Goal: Task Accomplishment & Management: Complete application form

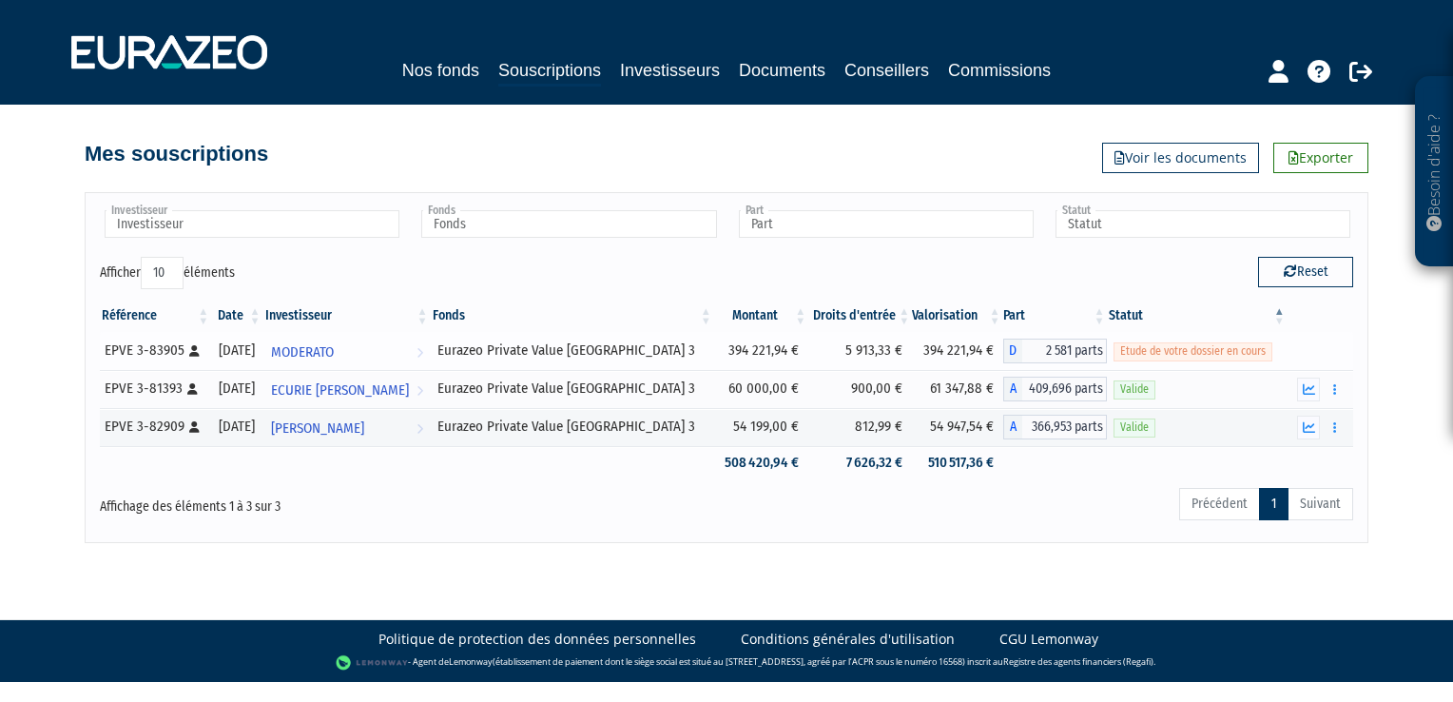
click at [1226, 345] on span "Etude de votre dossier en cours" at bounding box center [1192, 351] width 159 height 18
click at [334, 351] on span "MODERATO" at bounding box center [302, 352] width 63 height 35
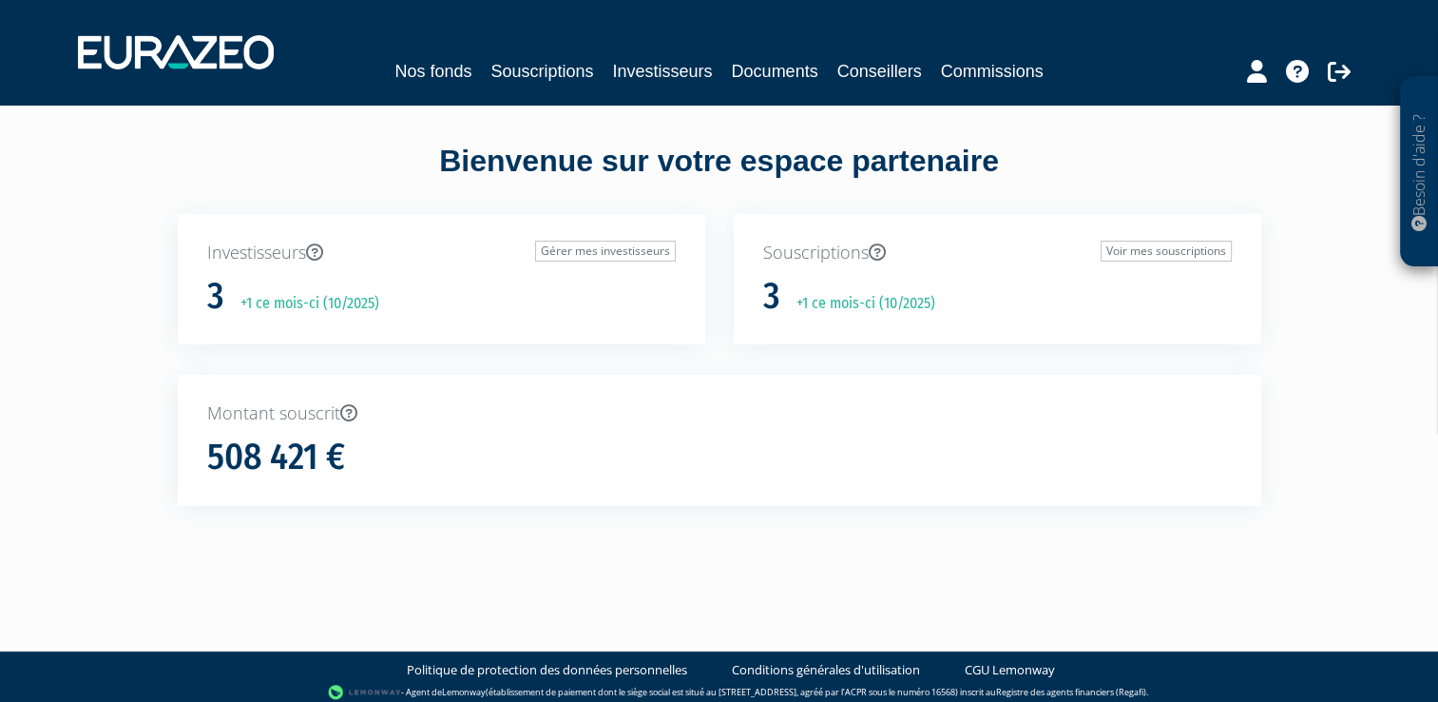
click at [924, 293] on p "+1 ce mois-ci (10/2025)" at bounding box center [859, 304] width 152 height 22
click at [1127, 242] on link "Voir mes souscriptions" at bounding box center [1166, 251] width 131 height 21
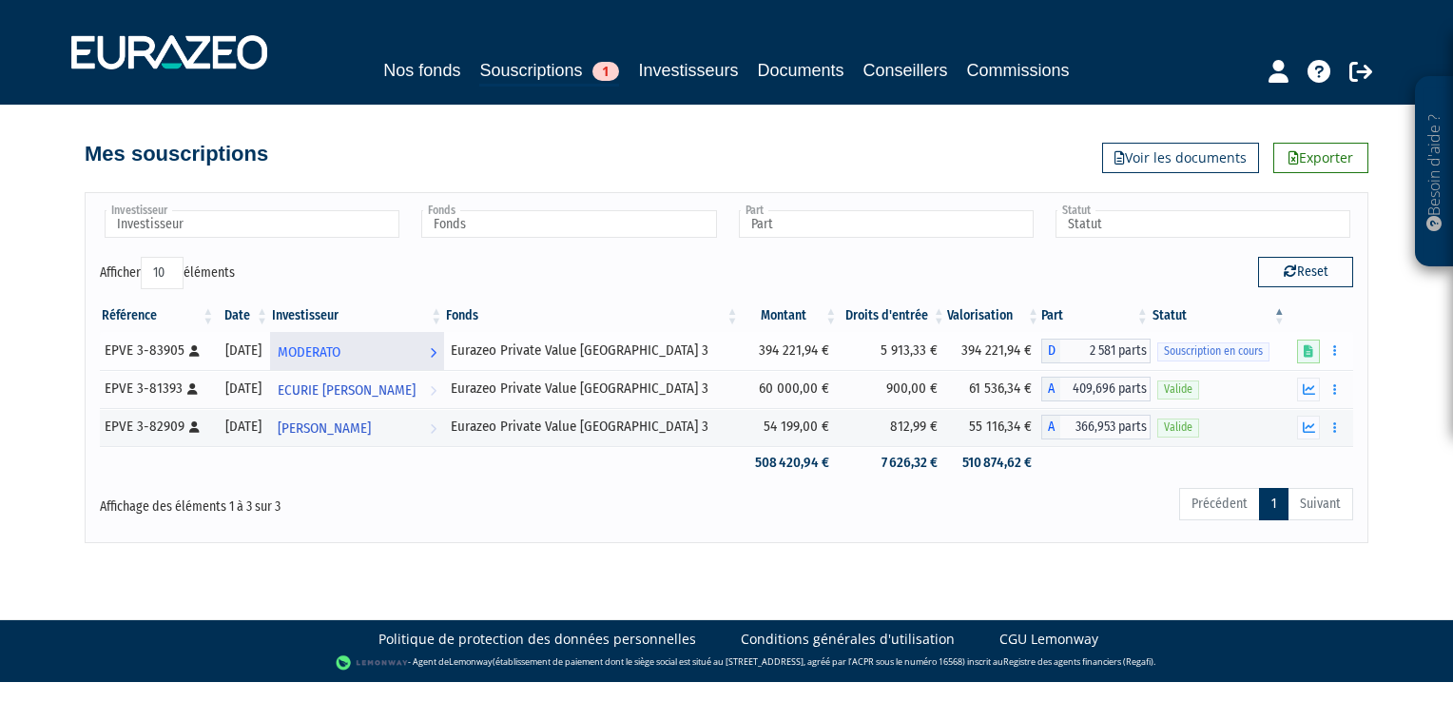
click at [339, 349] on span "MODERATO" at bounding box center [309, 352] width 63 height 35
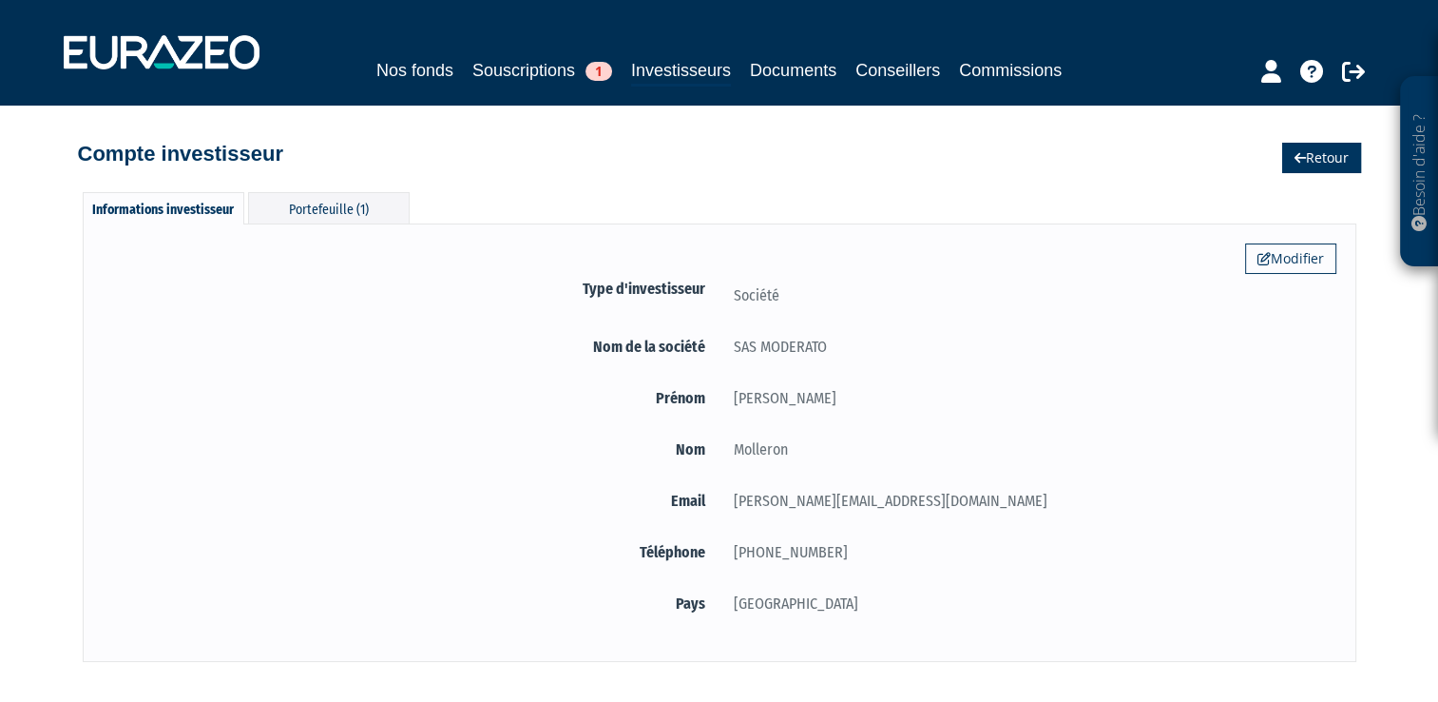
click at [1318, 158] on link "Retour" at bounding box center [1321, 158] width 79 height 30
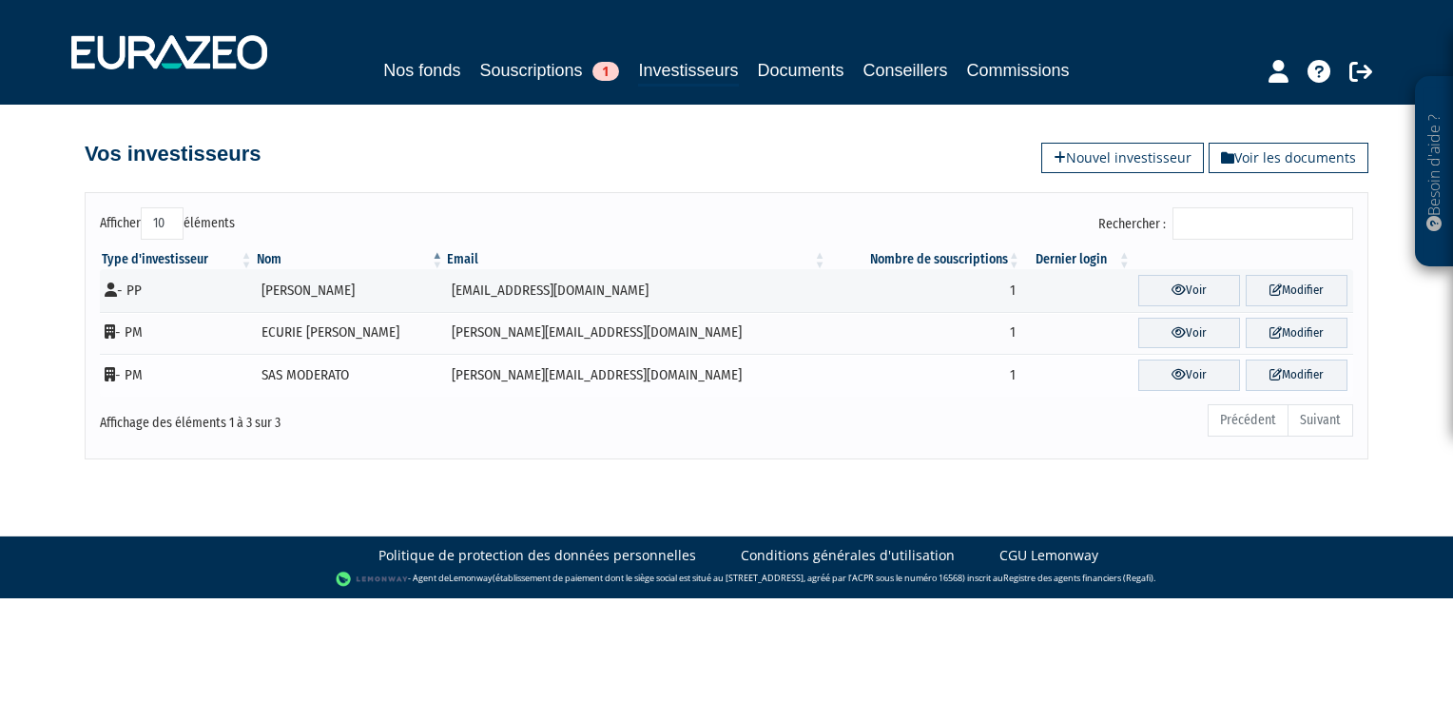
click at [251, 386] on td "- PM" at bounding box center [177, 375] width 155 height 43
click at [580, 66] on link "Souscriptions 1" at bounding box center [549, 70] width 140 height 27
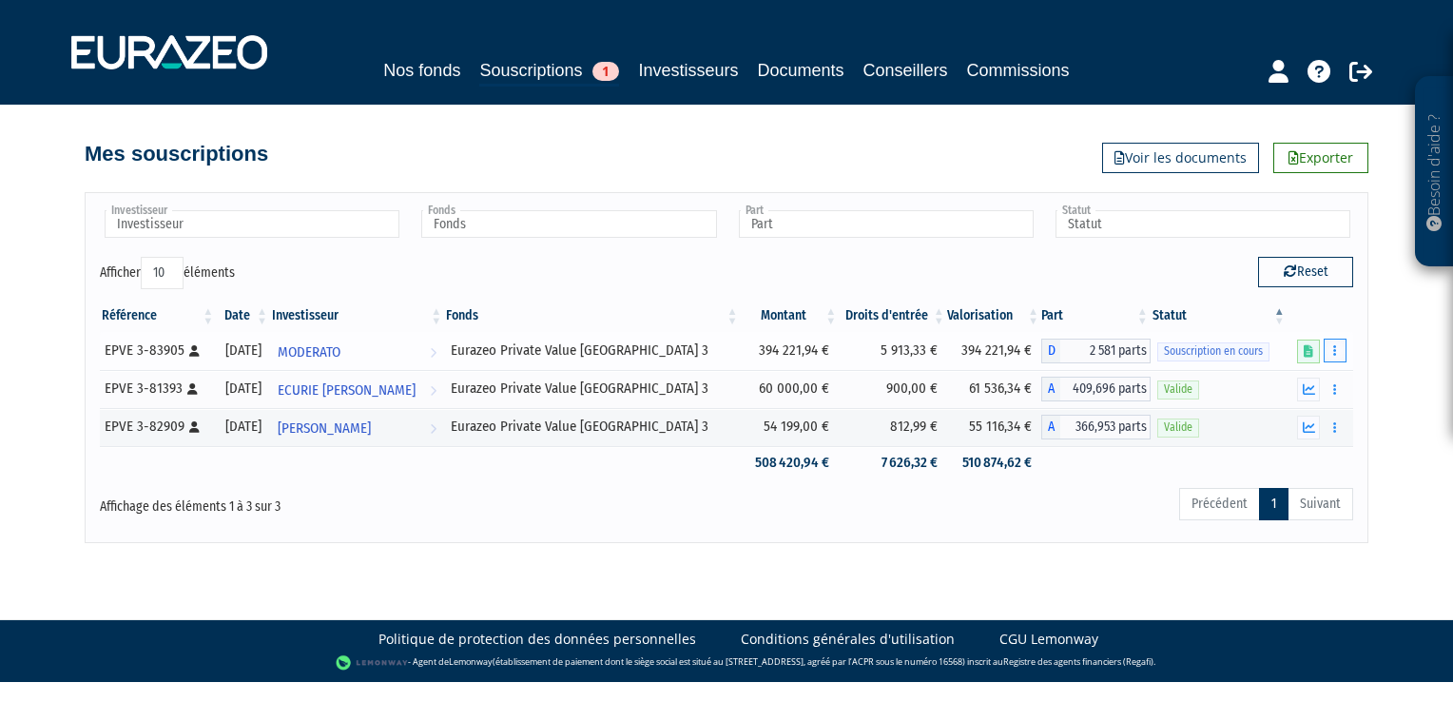
click at [1331, 354] on button "button" at bounding box center [1334, 350] width 23 height 24
click at [1296, 416] on link "Compléter" at bounding box center [1279, 420] width 124 height 31
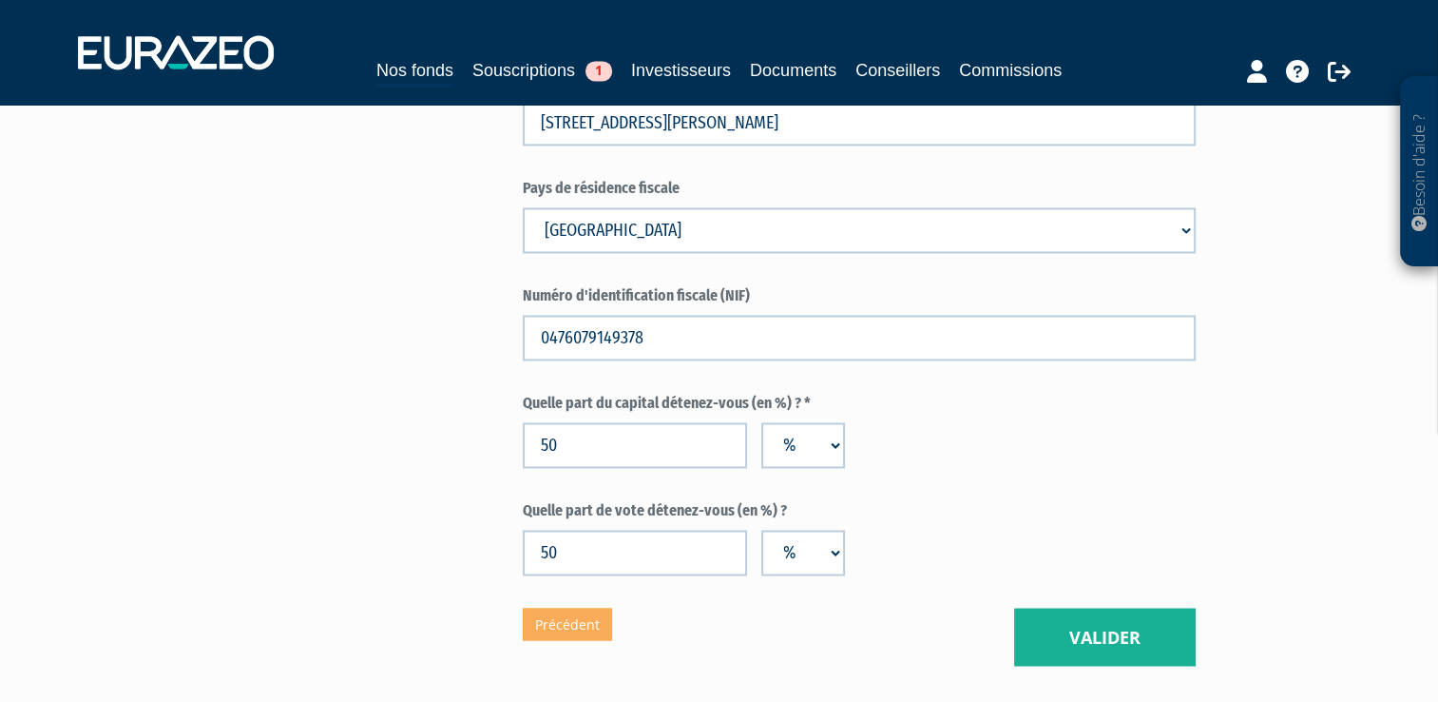
scroll to position [3158, 0]
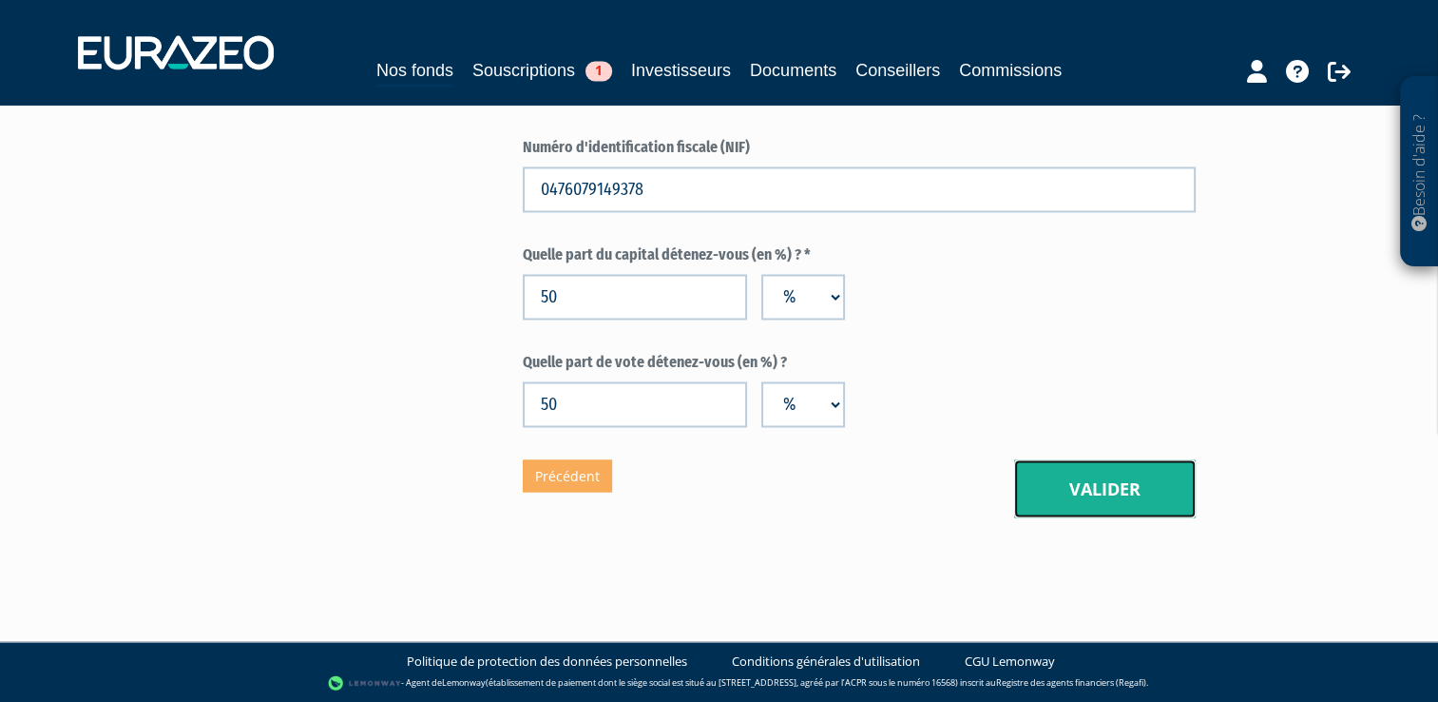
click at [1099, 482] on button "Valider" at bounding box center [1105, 488] width 182 height 59
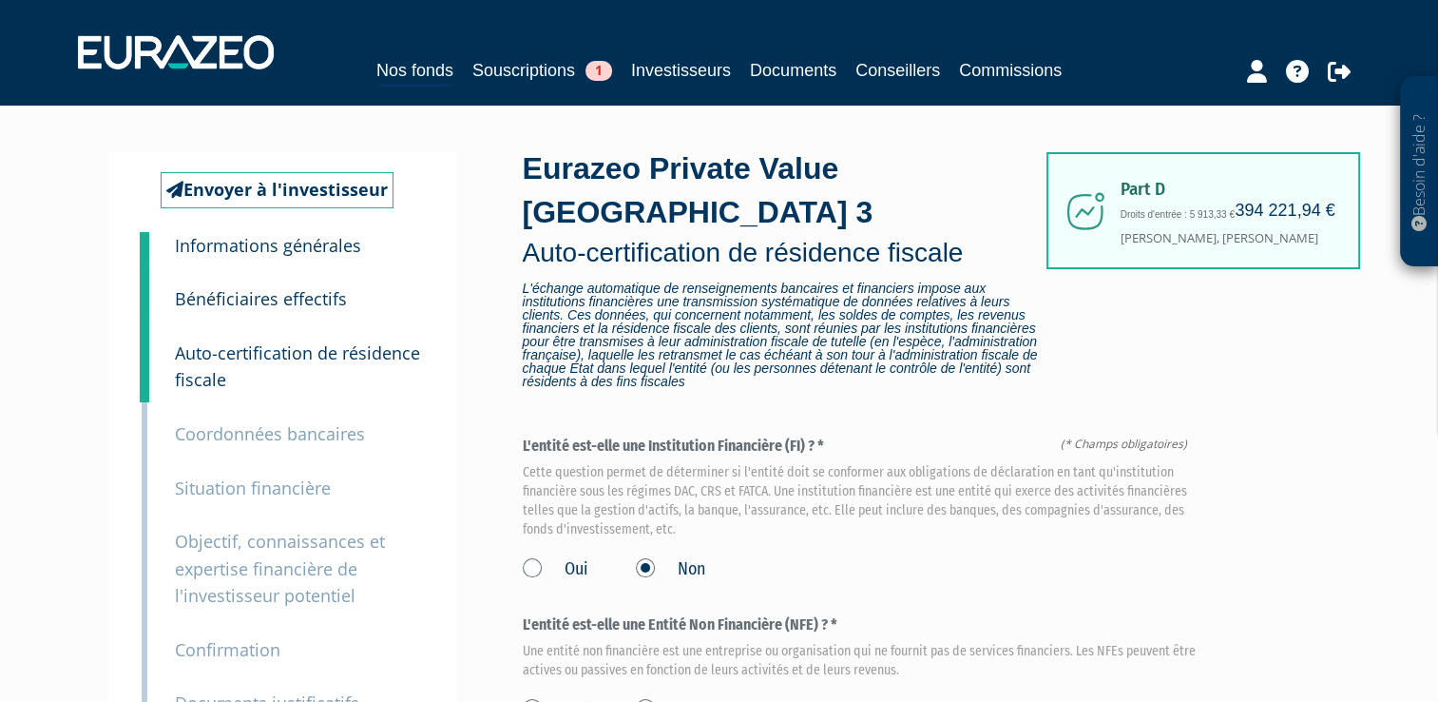
scroll to position [332, 0]
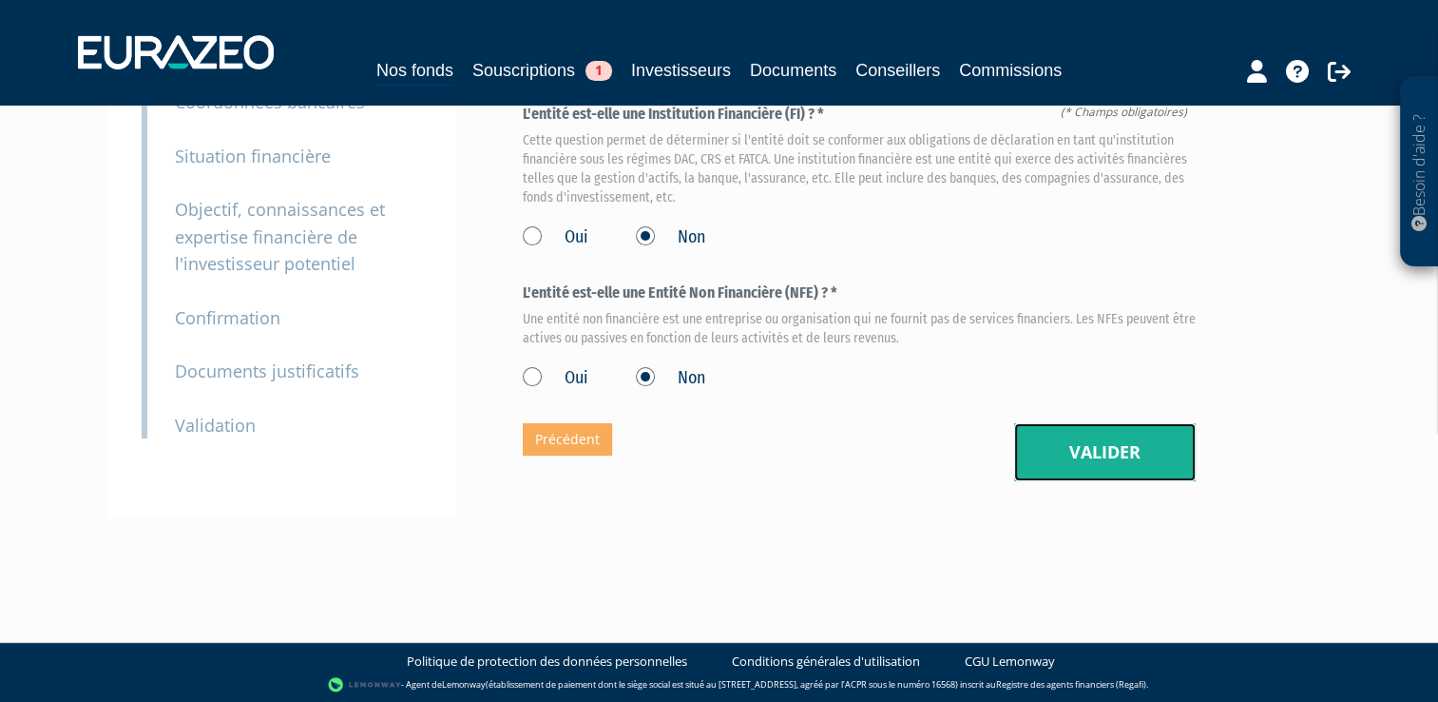
click at [1089, 456] on button "Valider" at bounding box center [1105, 452] width 182 height 59
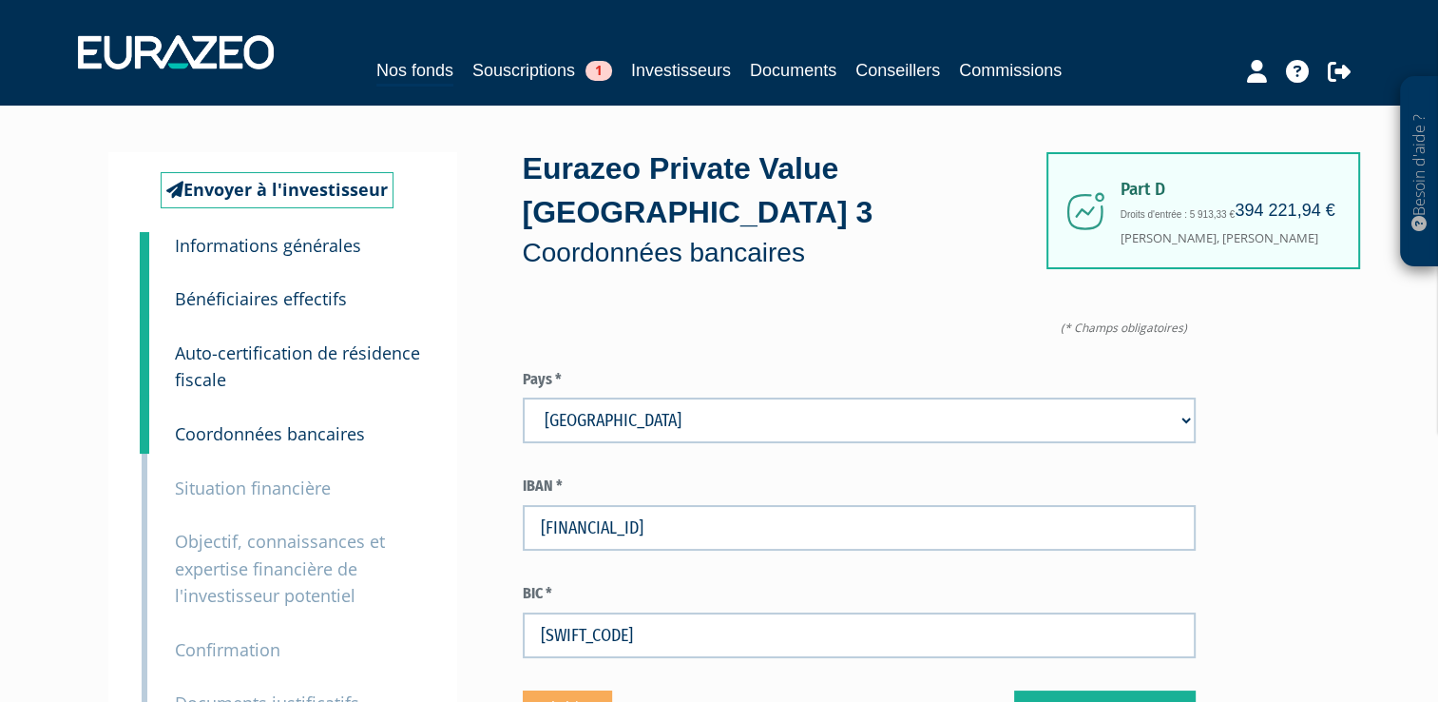
scroll to position [332, 0]
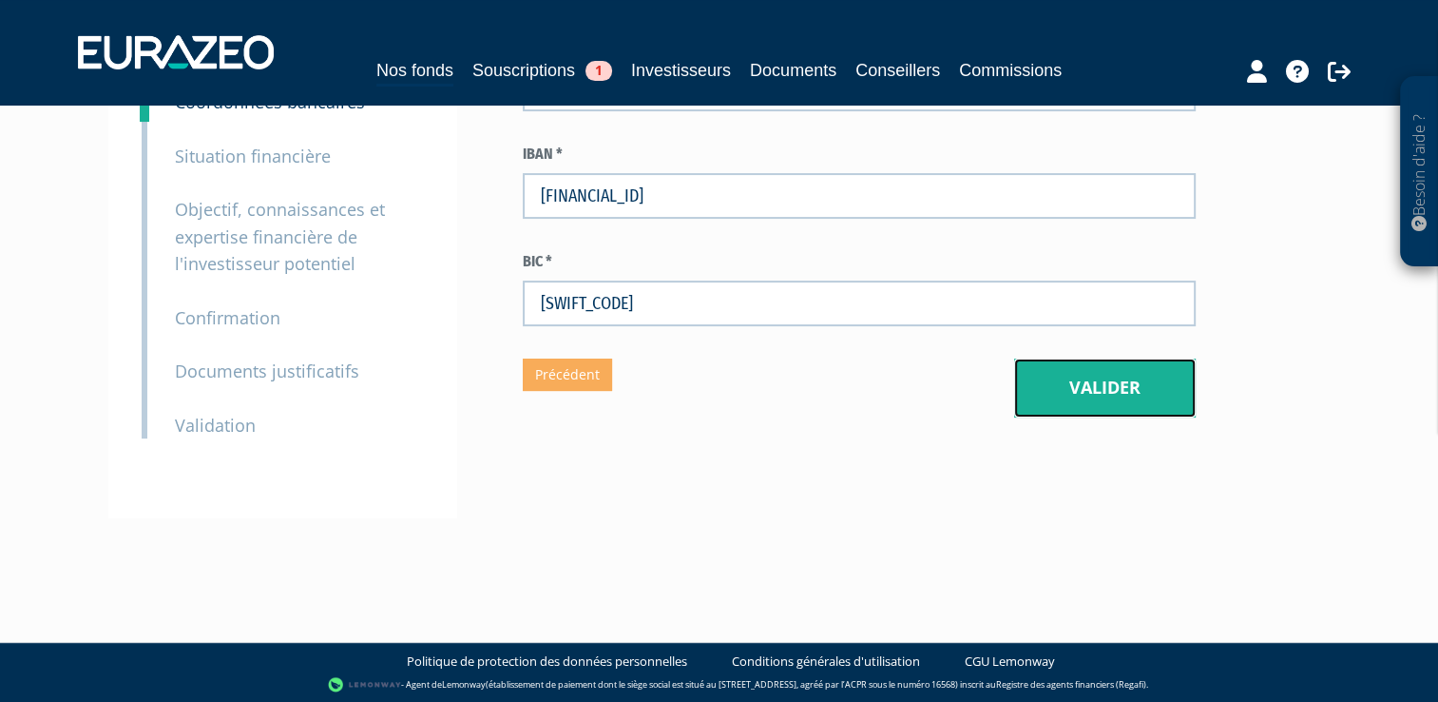
click at [1068, 397] on button "Valider" at bounding box center [1105, 387] width 182 height 59
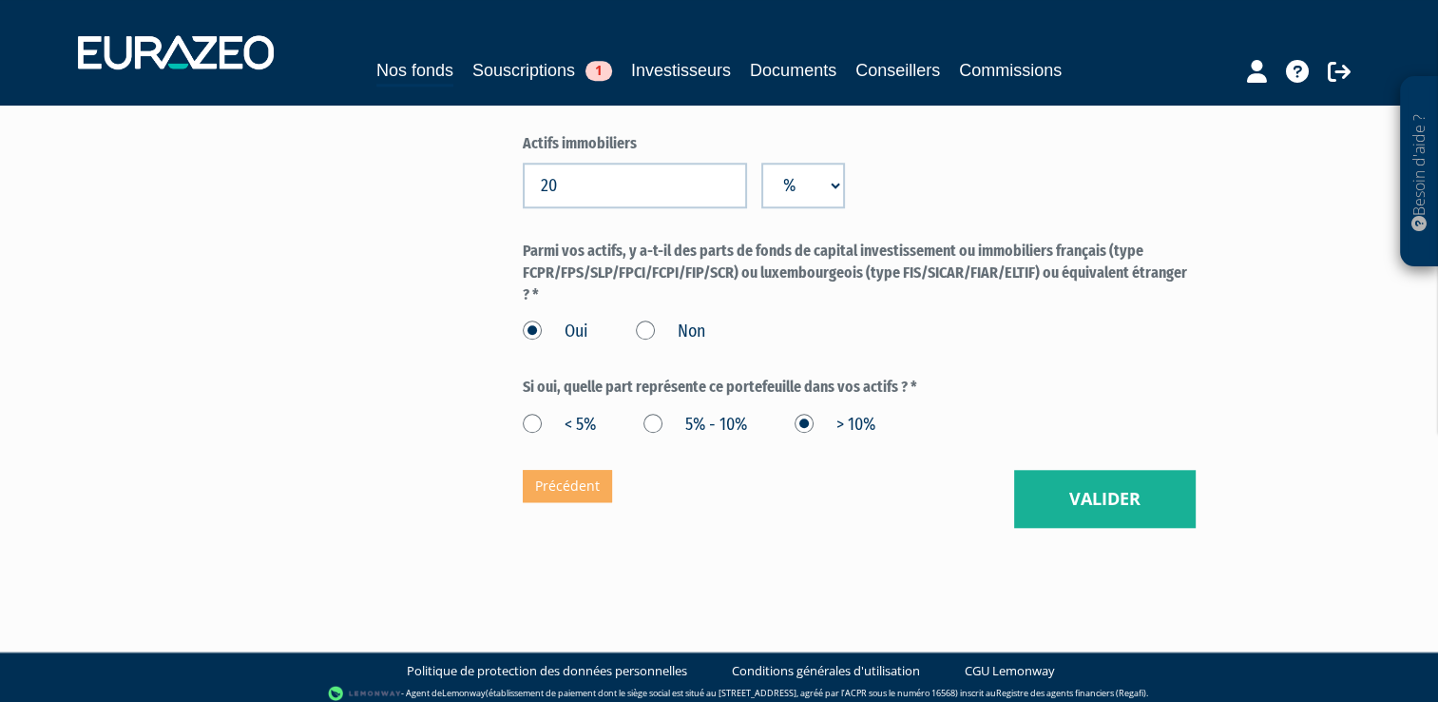
scroll to position [1667, 0]
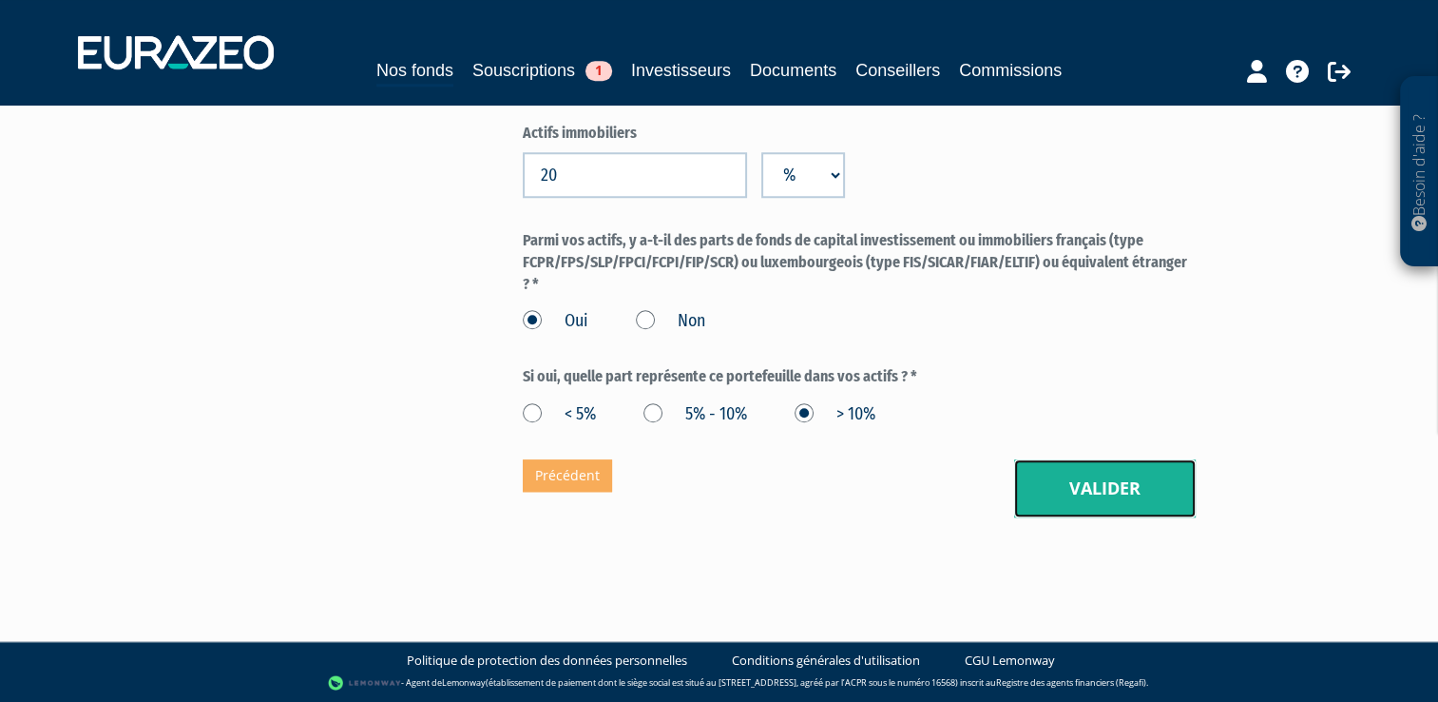
click at [1076, 476] on button "Valider" at bounding box center [1105, 488] width 182 height 59
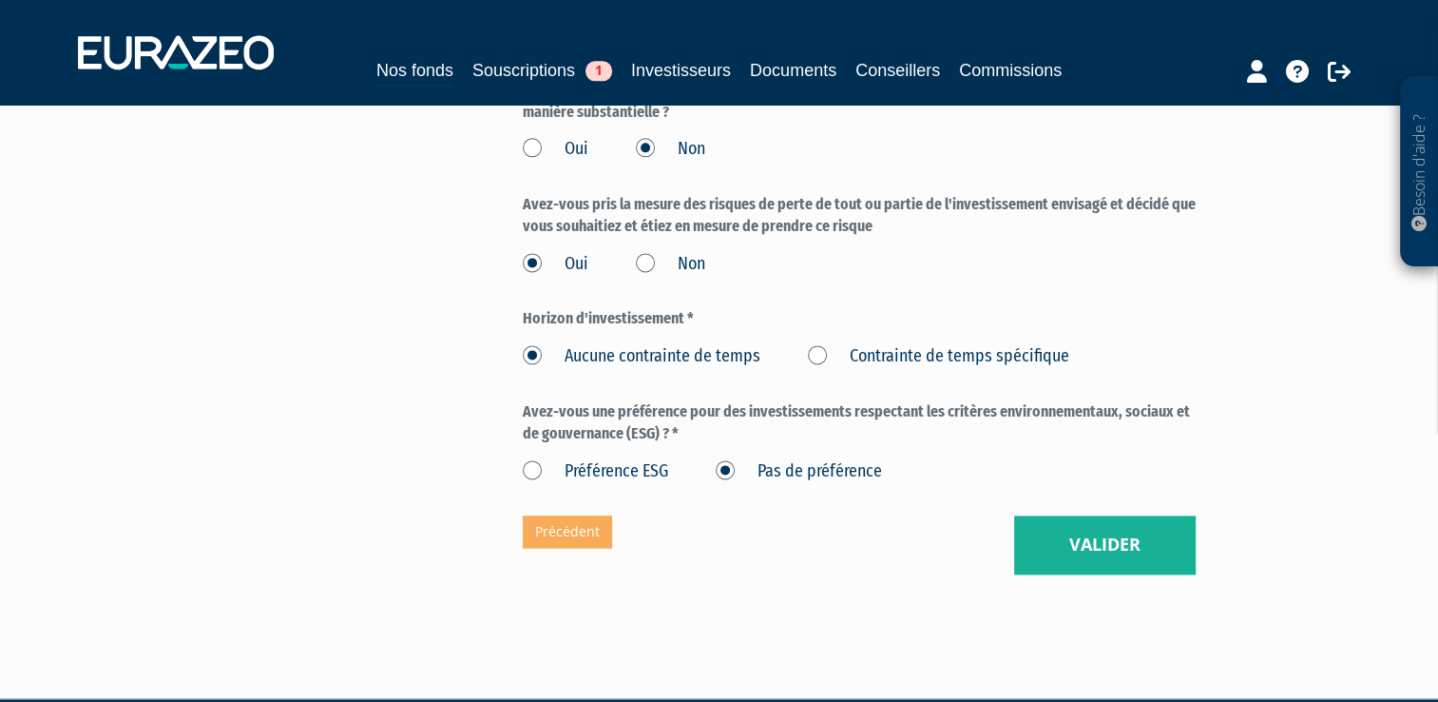
scroll to position [2536, 0]
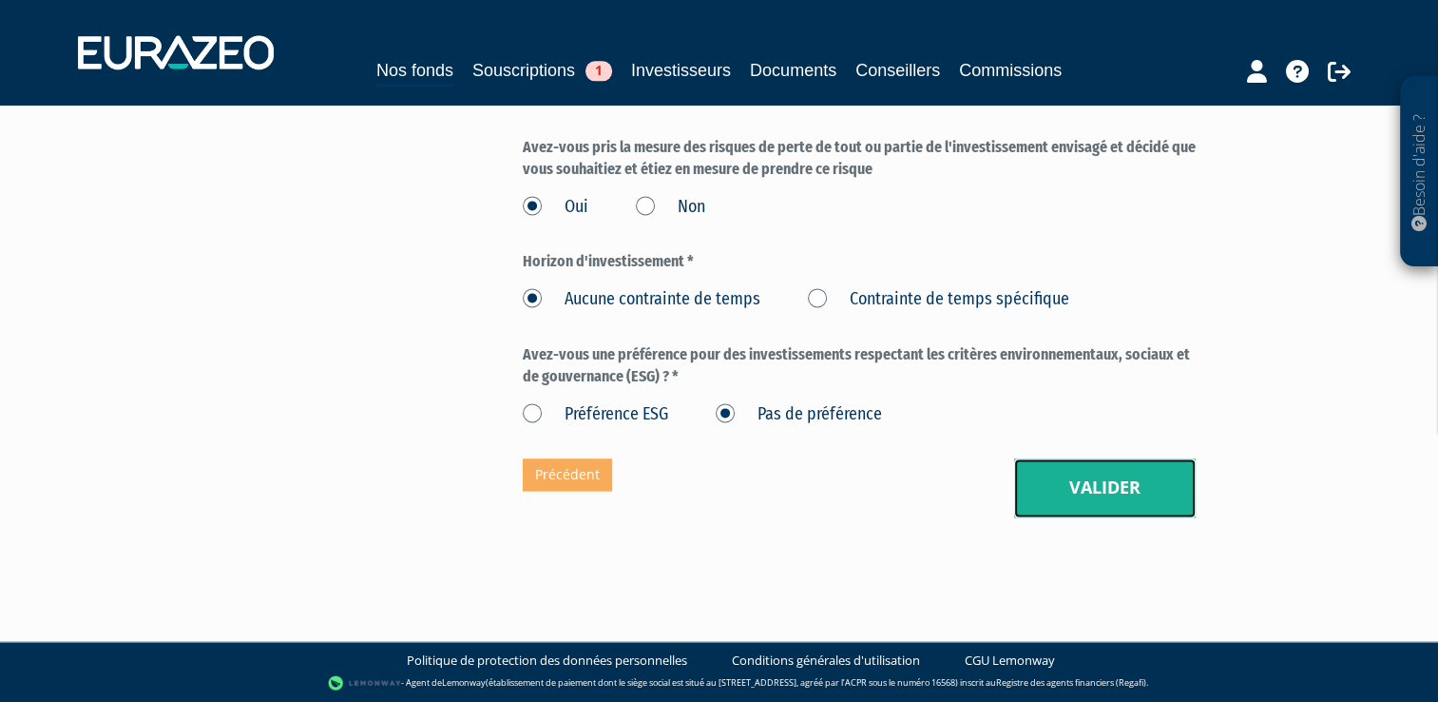
click at [1090, 485] on button "Valider" at bounding box center [1105, 487] width 182 height 59
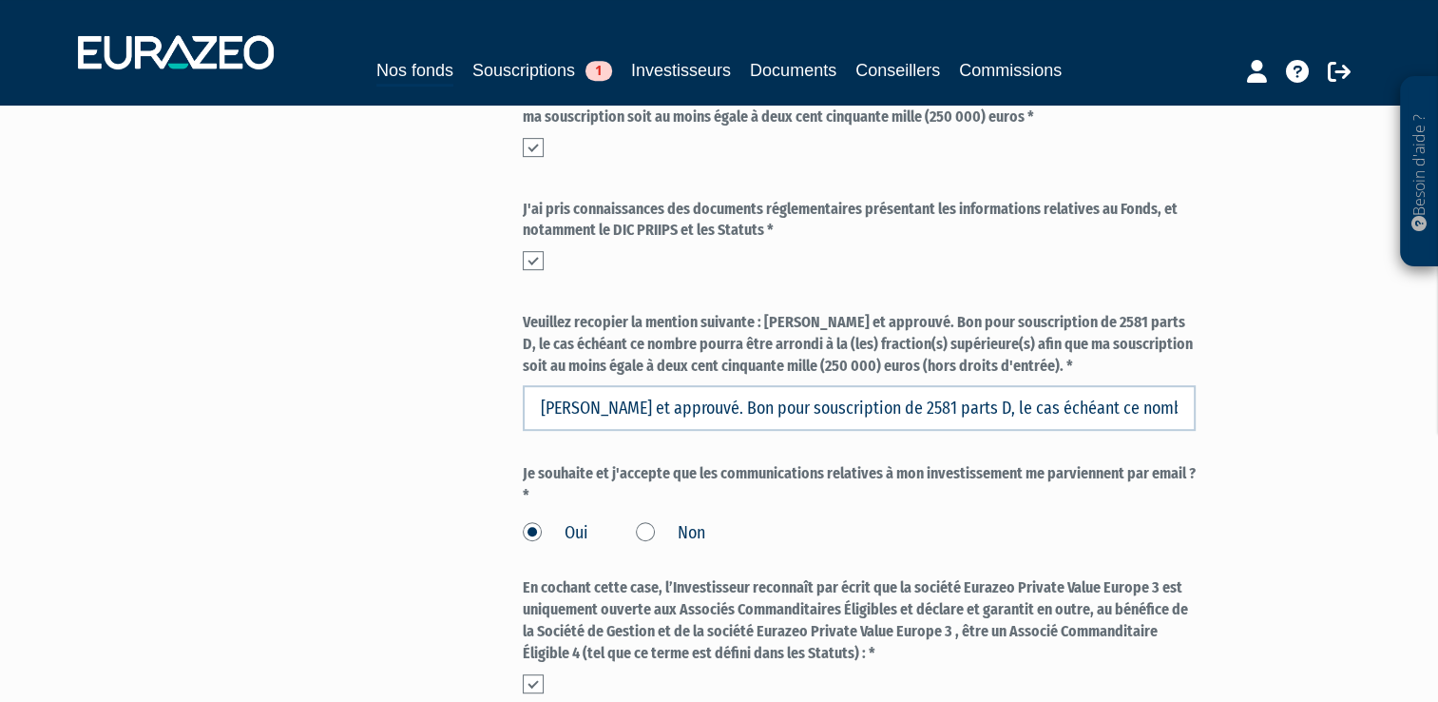
scroll to position [1166, 0]
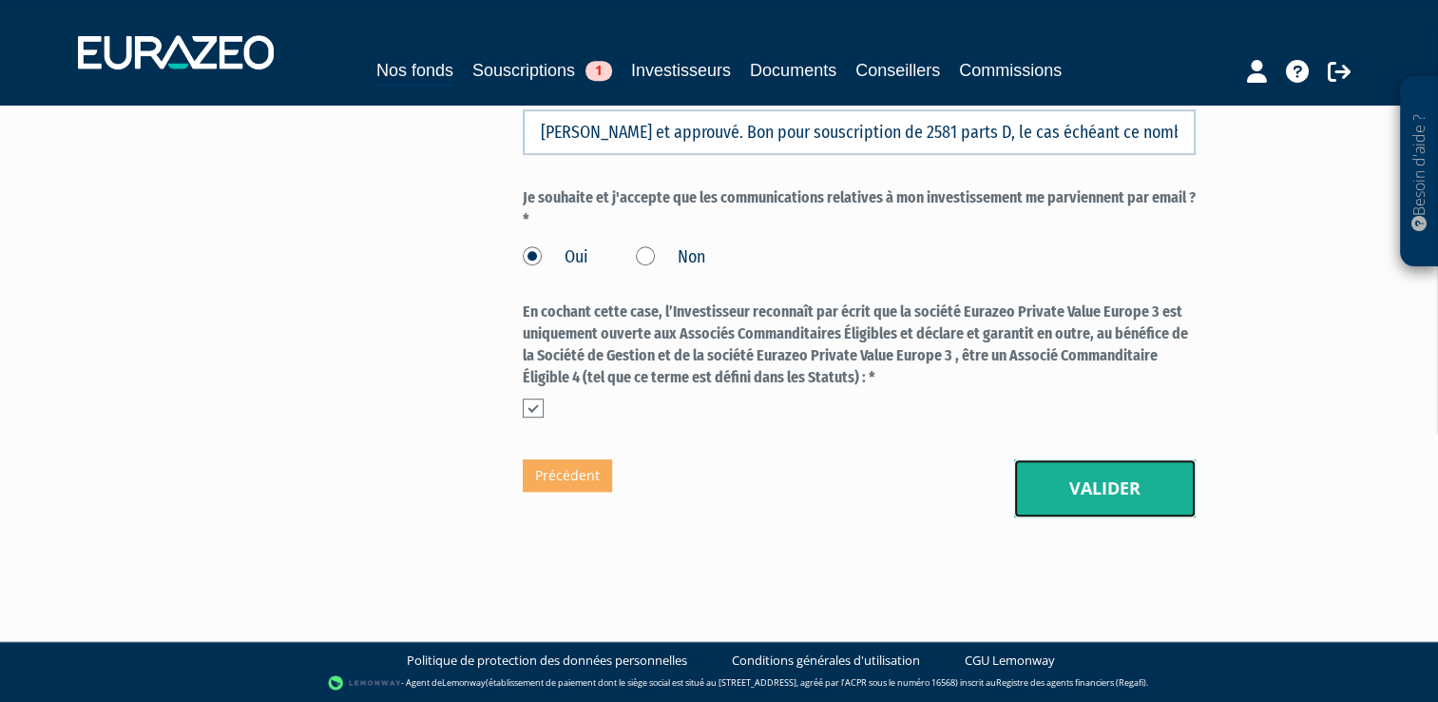
click at [1080, 502] on button "Valider" at bounding box center [1105, 488] width 182 height 59
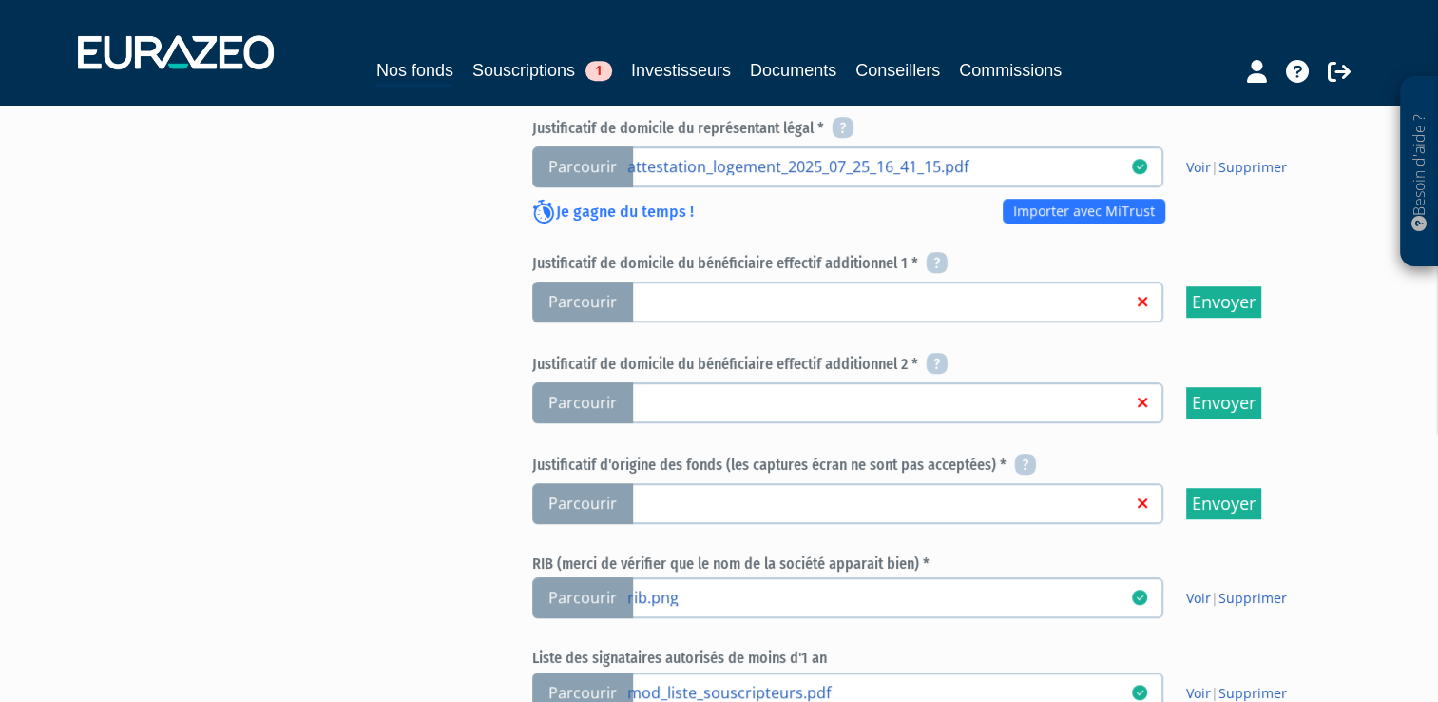
scroll to position [1019, 0]
click at [1021, 453] on icon at bounding box center [1025, 464] width 22 height 23
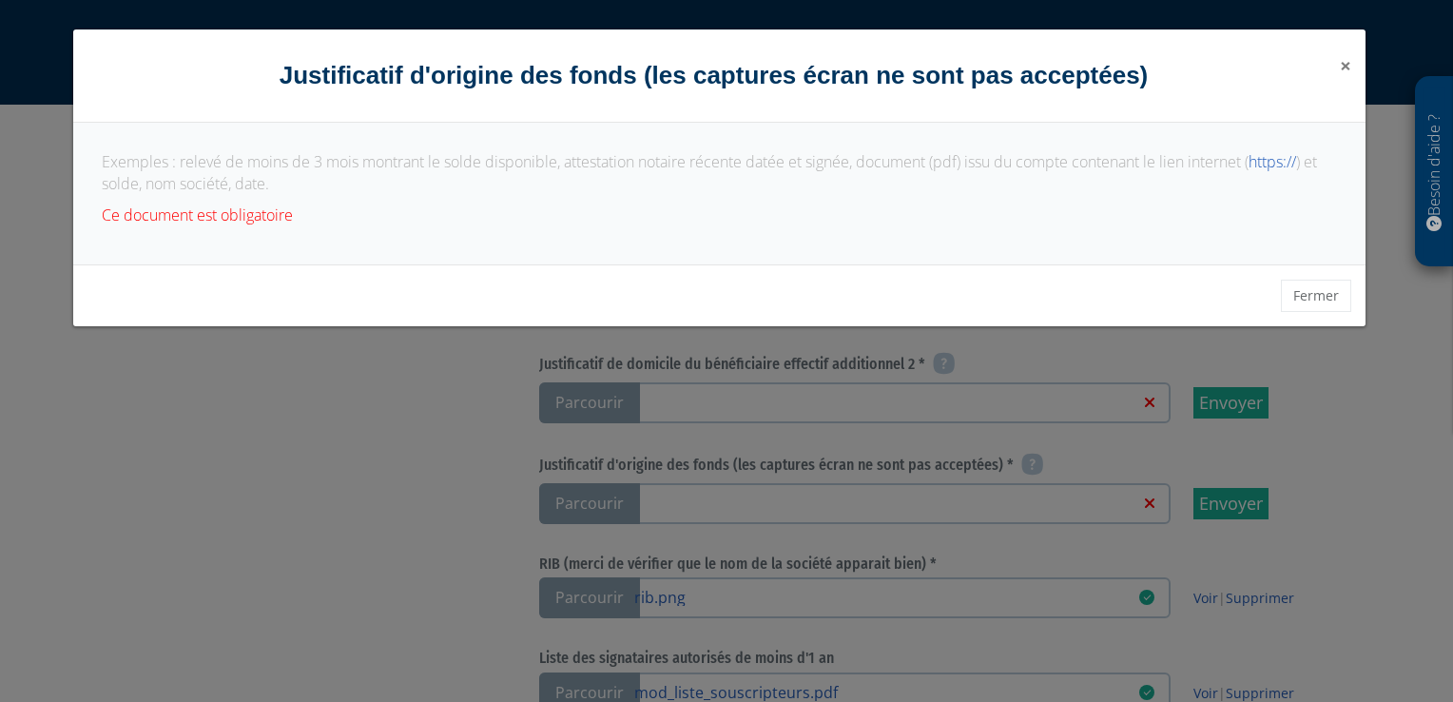
click at [1343, 67] on span "×" at bounding box center [1344, 65] width 11 height 27
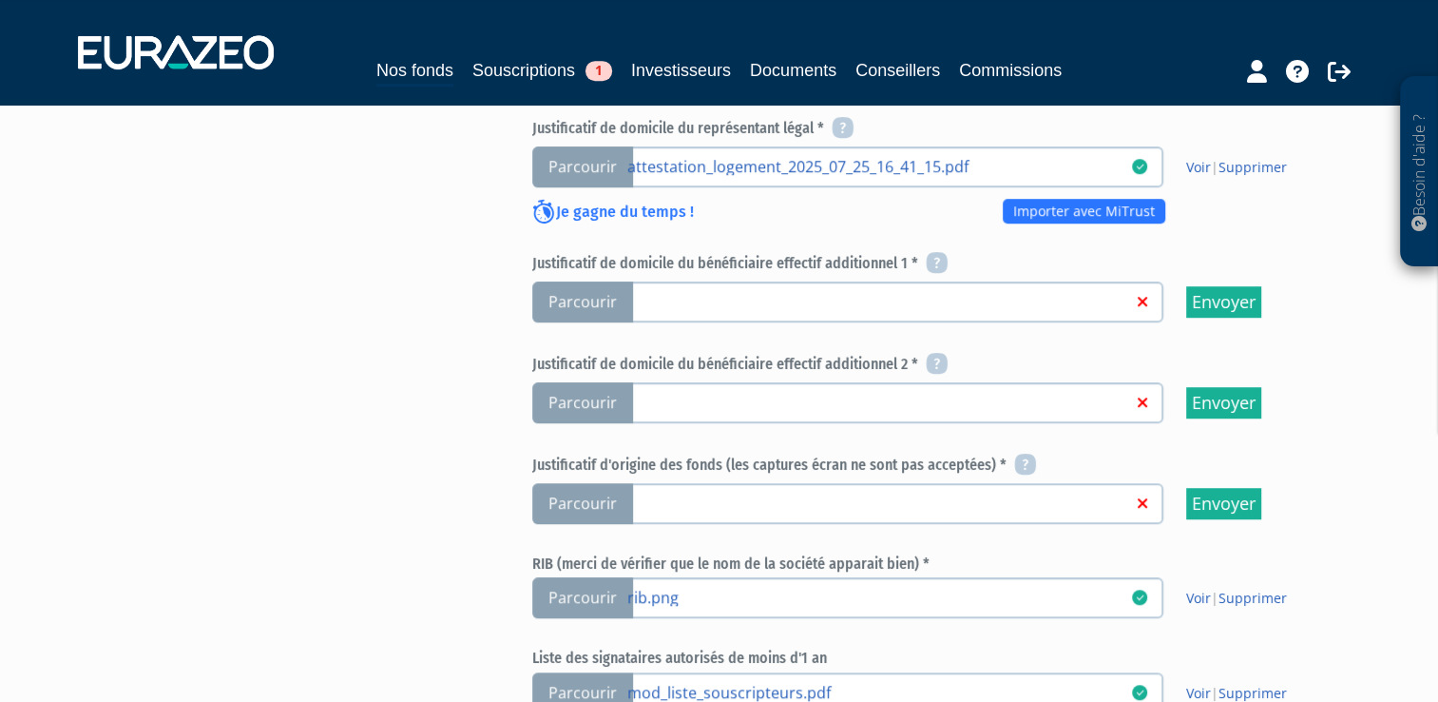
click at [737, 494] on link at bounding box center [879, 501] width 505 height 19
click at [0, 0] on input "Parcourir" at bounding box center [0, 0] width 0 height 0
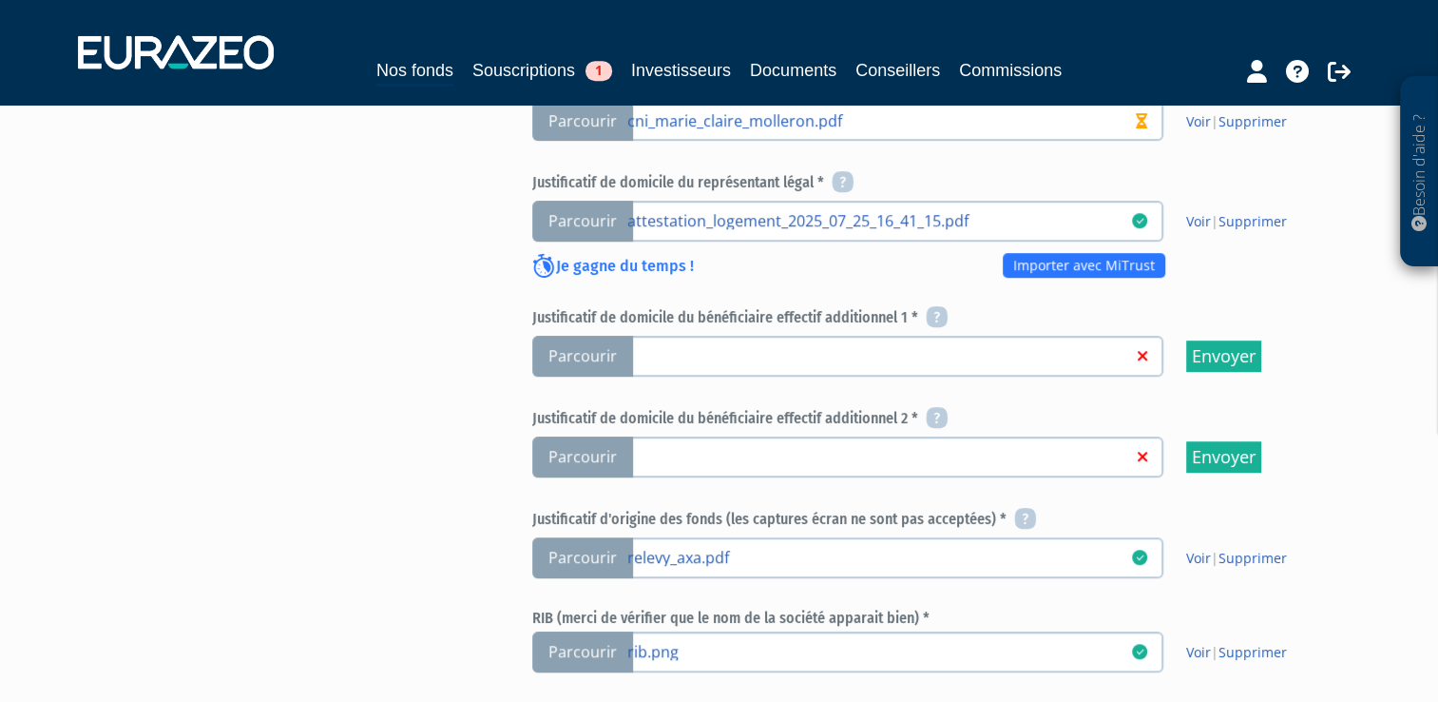
scroll to position [966, 0]
click at [651, 344] on link at bounding box center [879, 353] width 505 height 19
click at [0, 0] on input "Parcourir" at bounding box center [0, 0] width 0 height 0
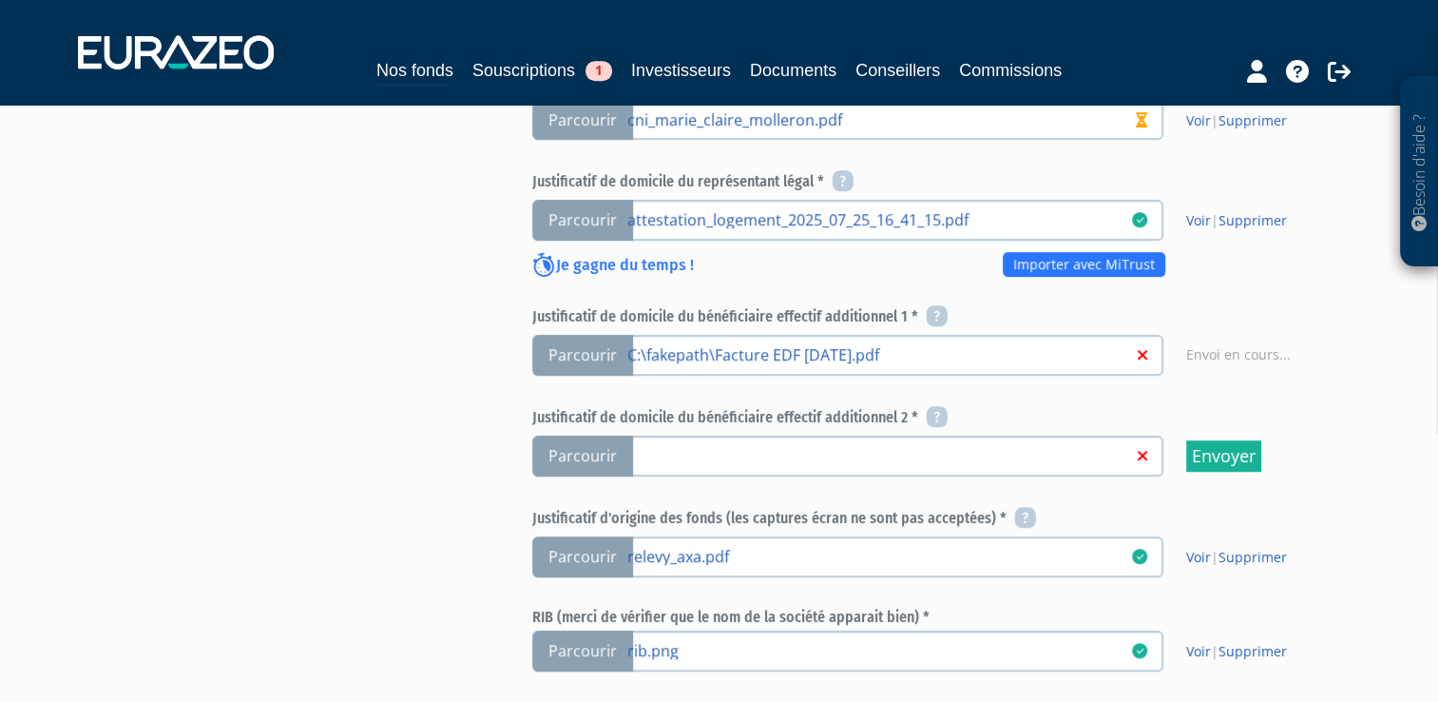
click at [696, 446] on link at bounding box center [879, 454] width 505 height 19
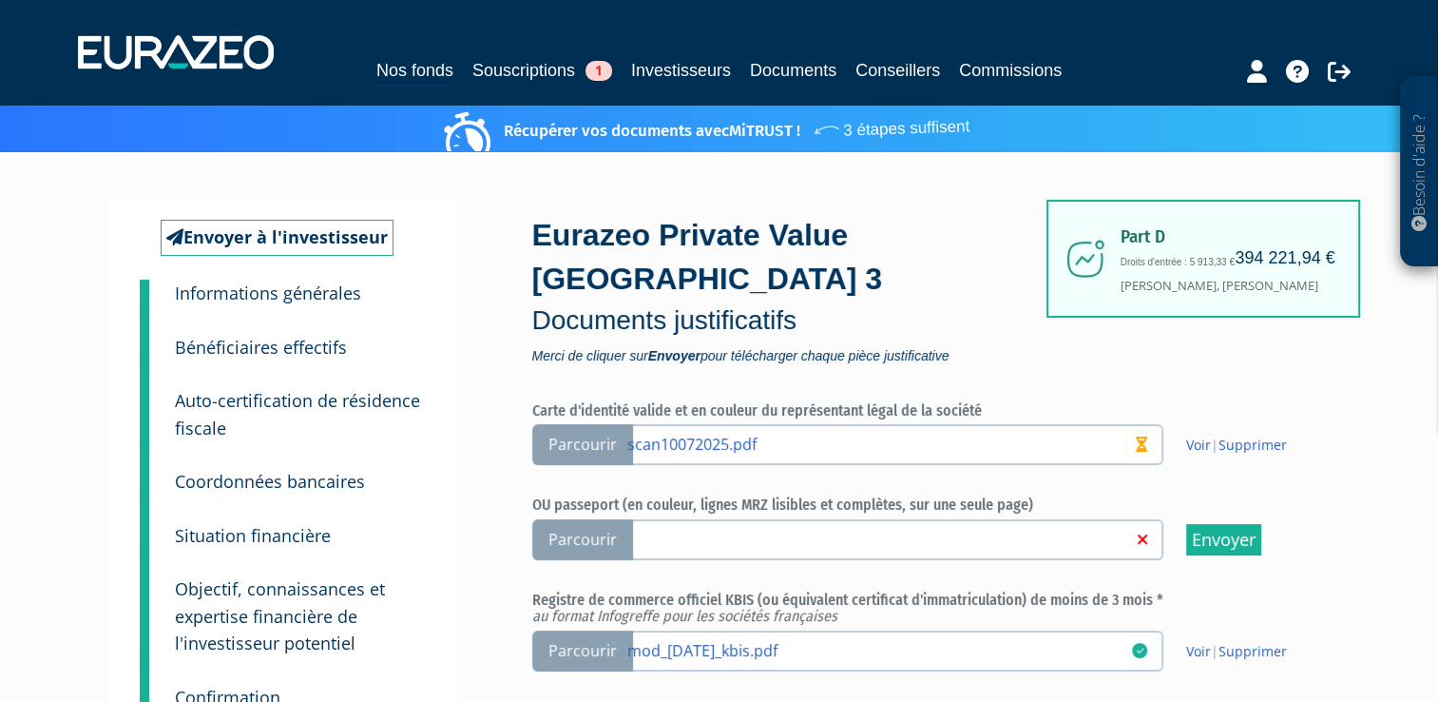
click at [677, 541] on link at bounding box center [879, 538] width 505 height 19
click at [0, 0] on input "Parcourir" at bounding box center [0, 0] width 0 height 0
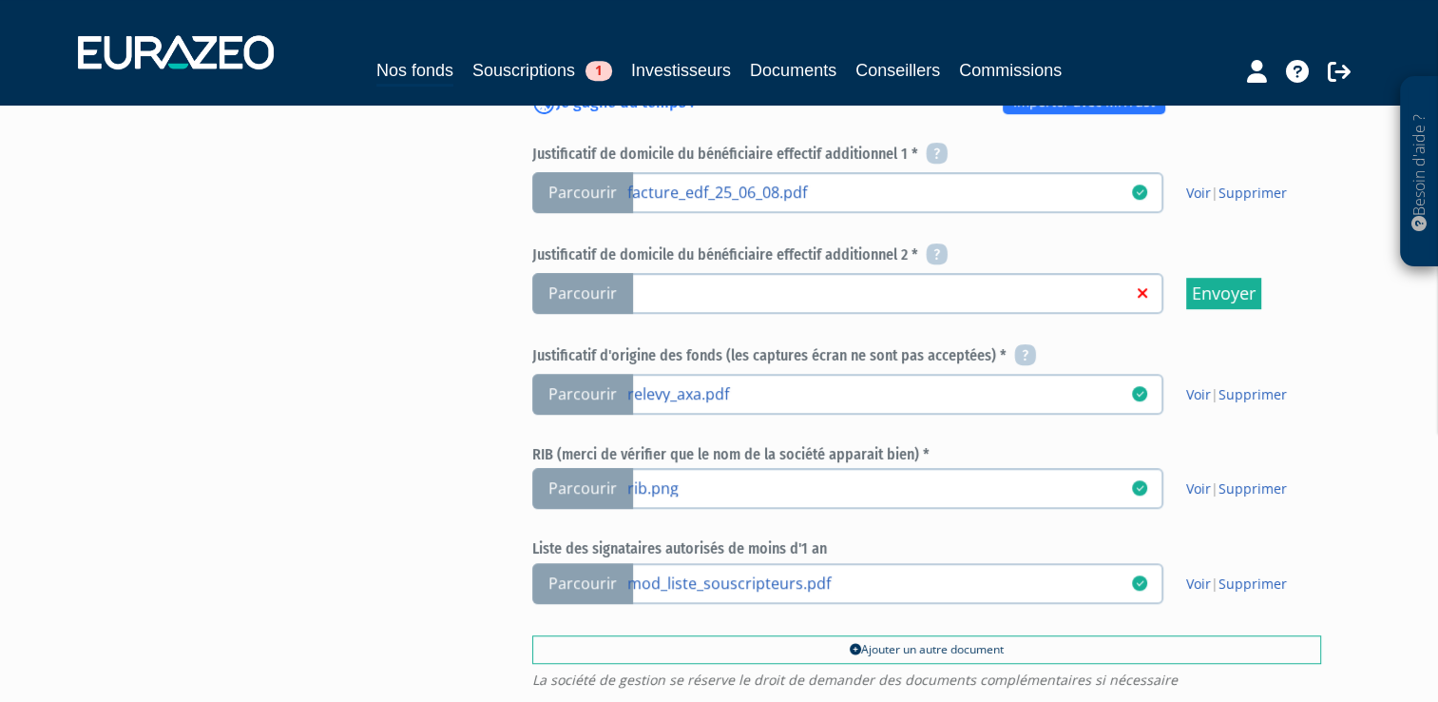
scroll to position [1127, 0]
click at [719, 288] on link at bounding box center [879, 292] width 505 height 19
click at [0, 0] on input "Parcourir" at bounding box center [0, 0] width 0 height 0
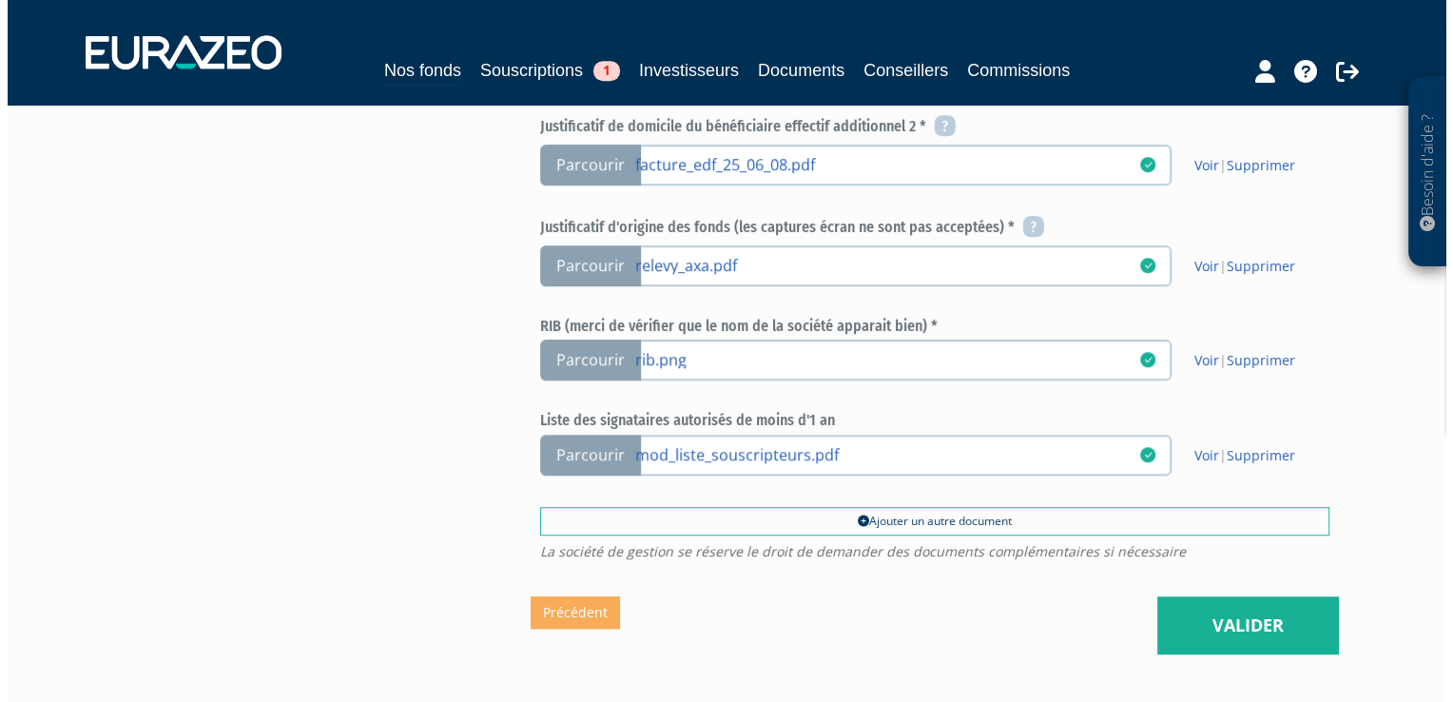
scroll to position [1382, 0]
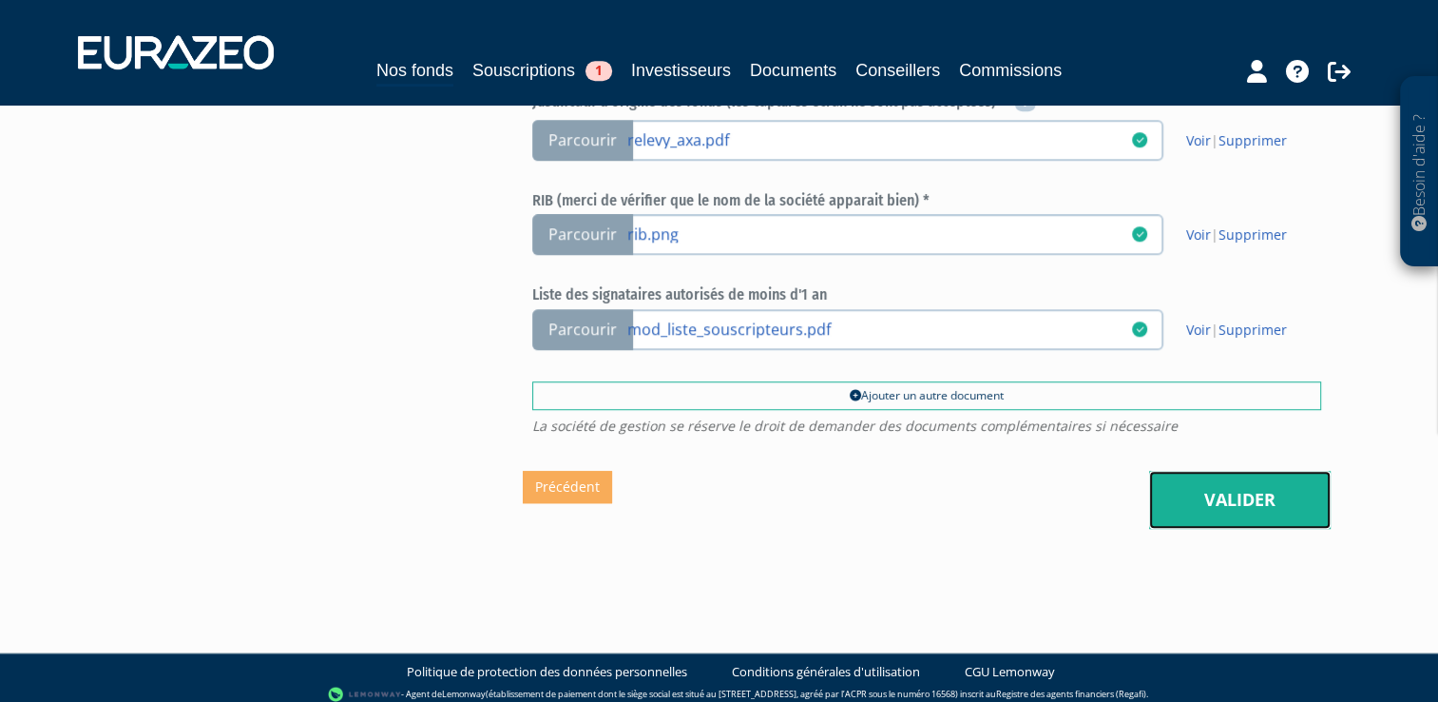
click at [1223, 507] on link "Valider" at bounding box center [1240, 500] width 182 height 59
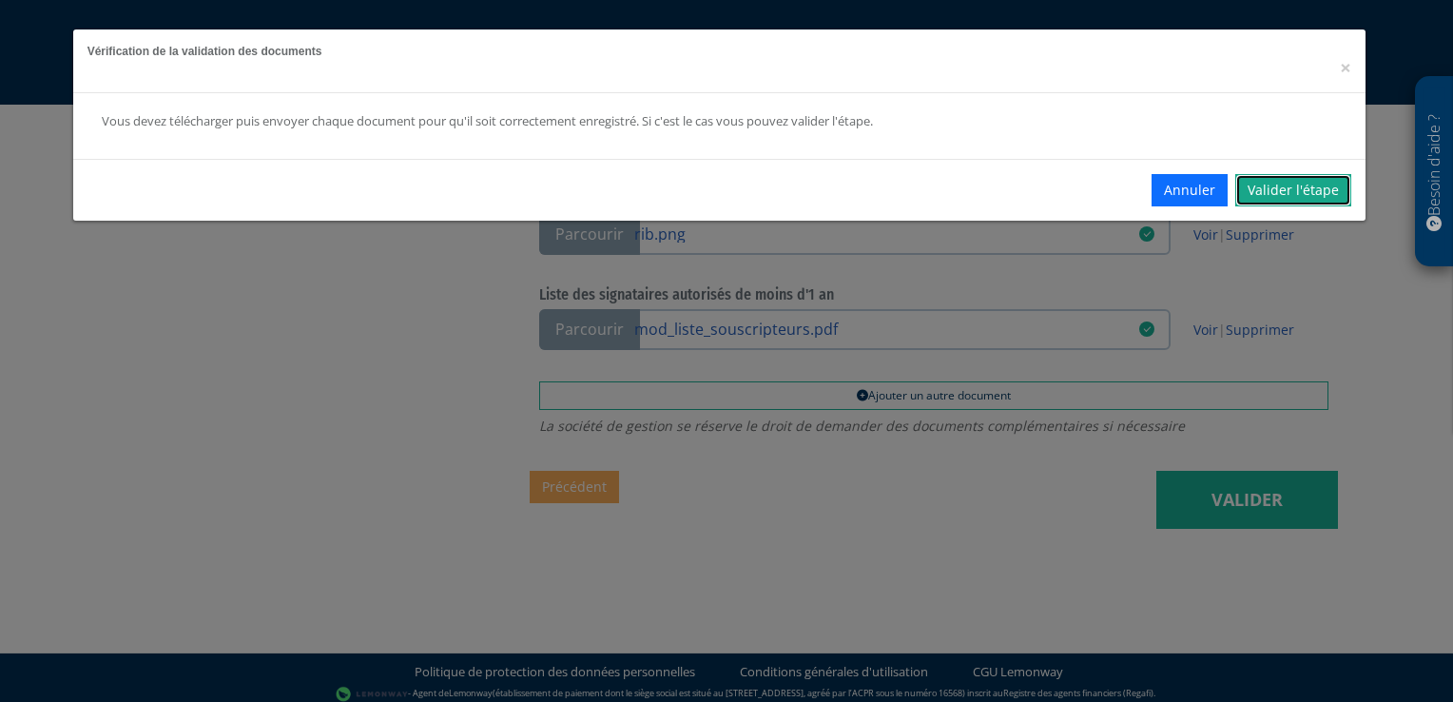
click at [1281, 186] on link "Valider l'étape" at bounding box center [1293, 190] width 116 height 32
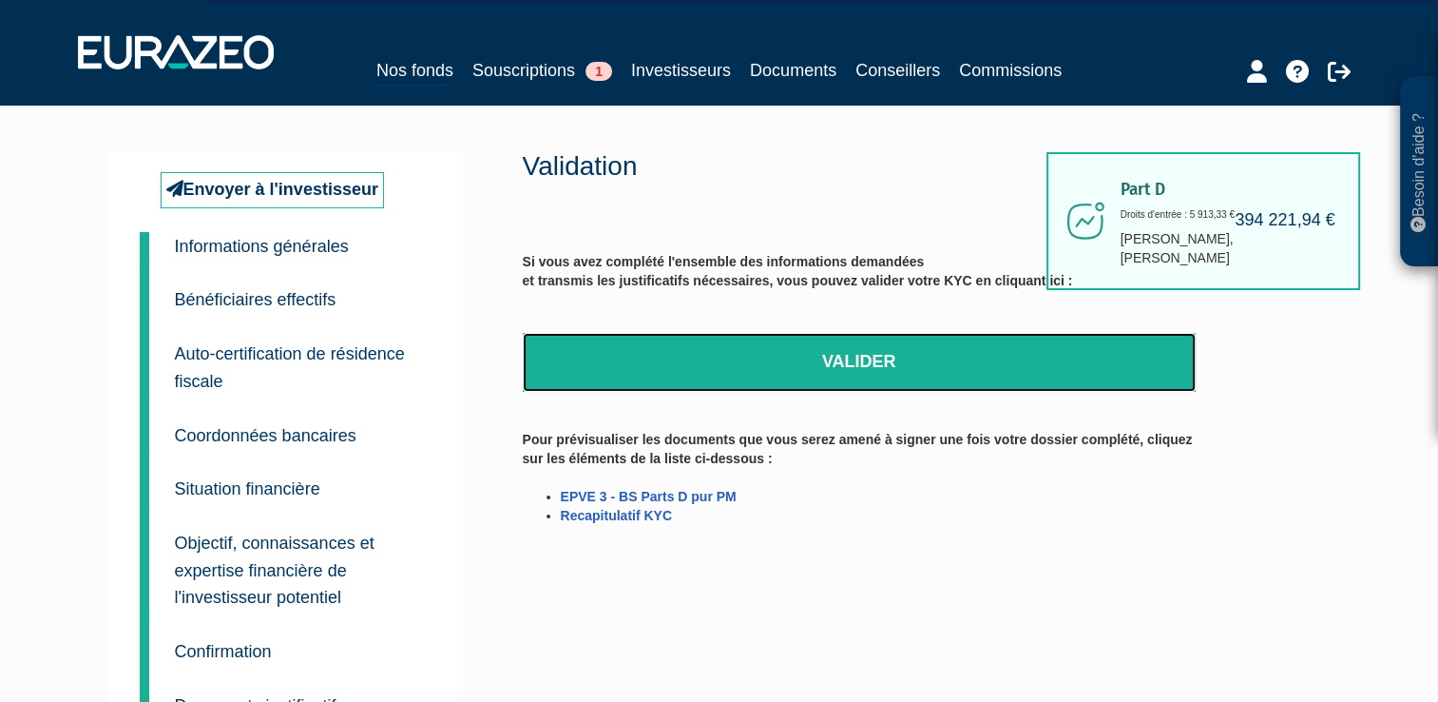
click at [920, 375] on link "Valider" at bounding box center [859, 362] width 673 height 59
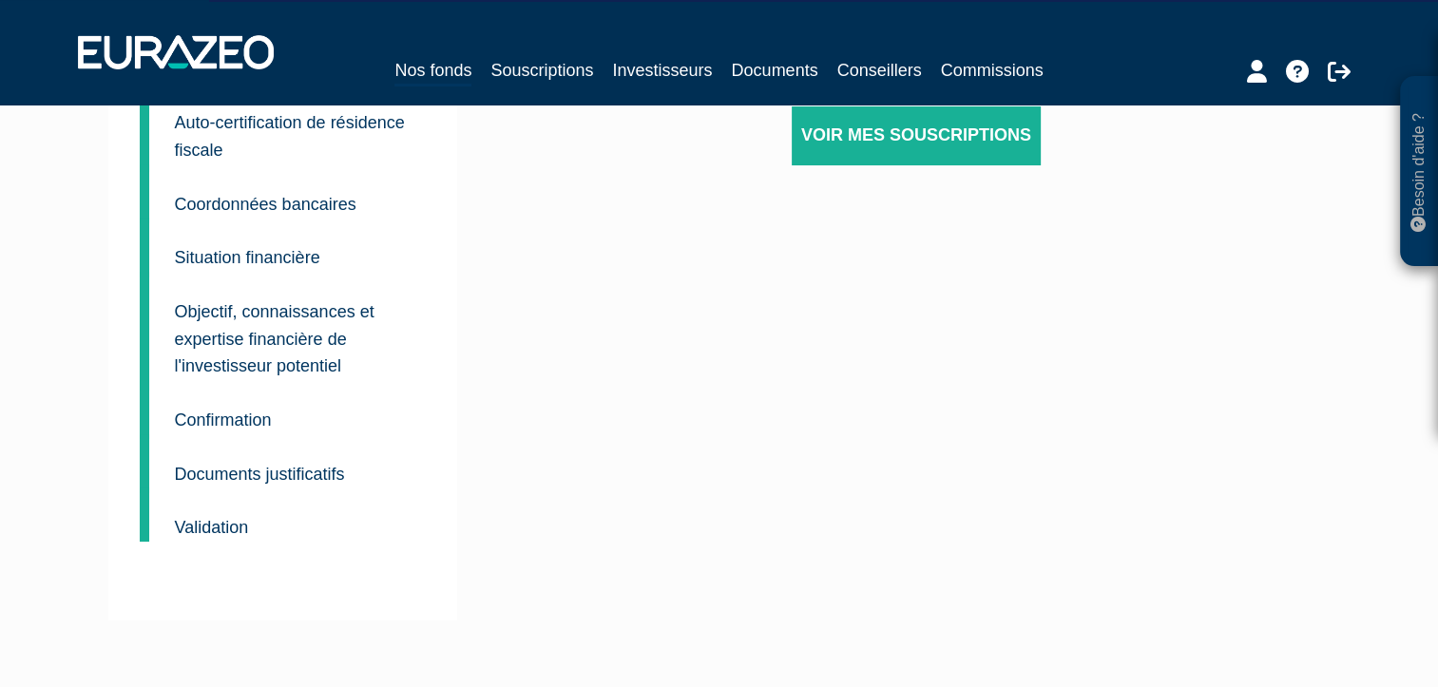
scroll to position [349, 0]
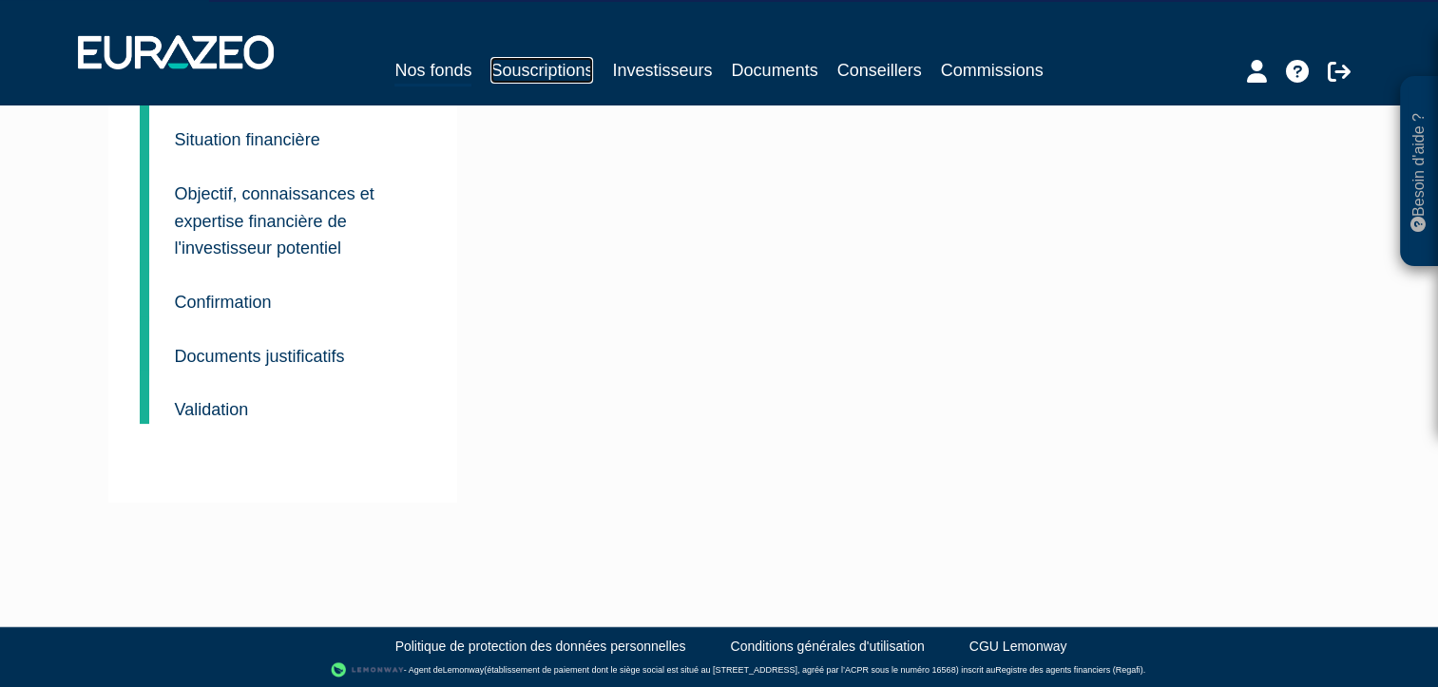
click at [535, 67] on link "Souscriptions" at bounding box center [542, 70] width 103 height 27
